Goal: Information Seeking & Learning: Find specific page/section

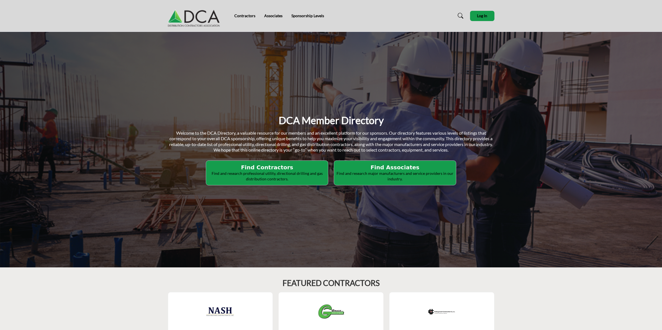
click at [278, 171] on p "Find and research professional utility, directional drilling and gas distributi…" at bounding box center [267, 176] width 119 height 11
